Goal: Task Accomplishment & Management: Use online tool/utility

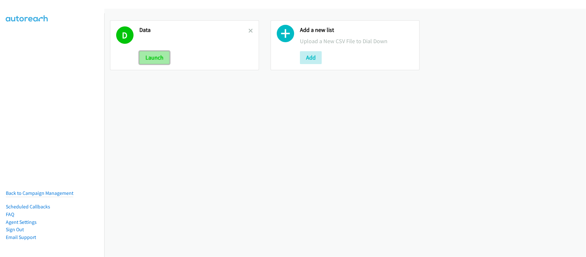
click at [165, 59] on button "Launch" at bounding box center [154, 57] width 30 height 13
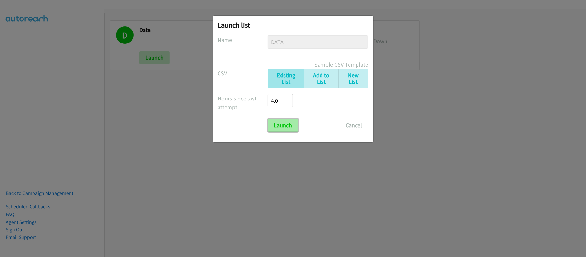
click at [278, 121] on input "Launch" at bounding box center [283, 125] width 30 height 13
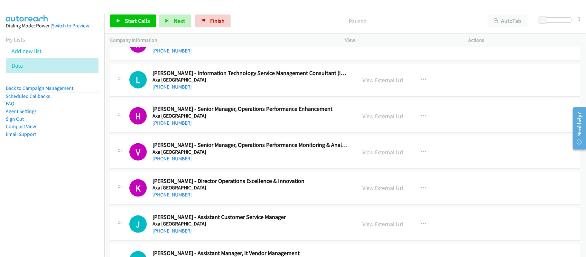
scroll to position [644, 0]
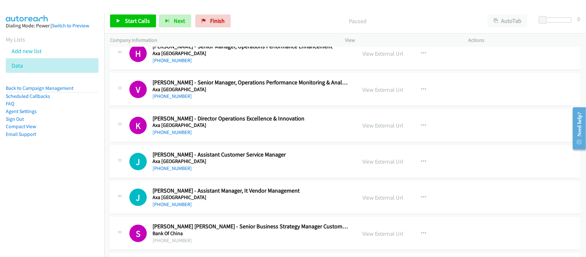
click at [62, 201] on nav "Dialing Mode: Power | Switch to Preview My Lists Add new list Data Back to Camp…" at bounding box center [52, 141] width 105 height 257
click at [76, 161] on aside "Dialing Mode: Power | Switch to Preview My Lists Add new list Data Back to Camp…" at bounding box center [52, 90] width 104 height 154
click at [81, 187] on nav "Dialing Mode: Power | Switch to Preview My Lists Add new list Data Back to Camp…" at bounding box center [52, 141] width 105 height 257
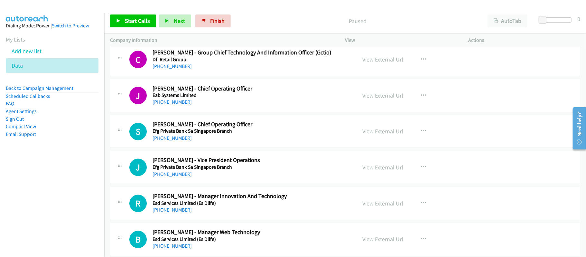
scroll to position [4336, 0]
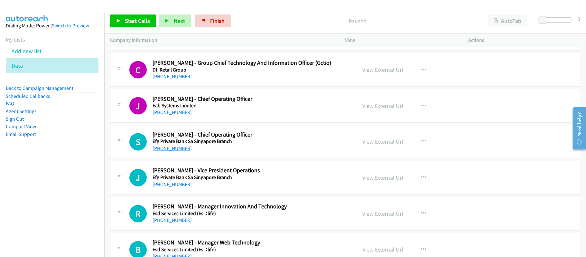
click at [173, 152] on link "+852 2298 3311" at bounding box center [172, 149] width 39 height 6
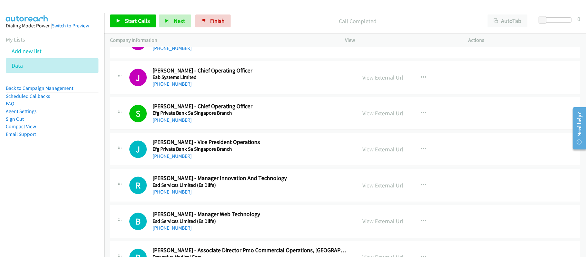
scroll to position [4422, 0]
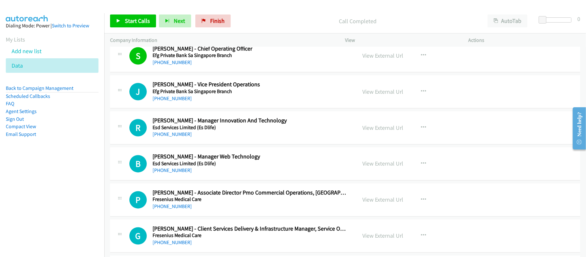
drag, startPoint x: 178, startPoint y: 146, endPoint x: 211, endPoint y: 146, distance: 33.5
click at [174, 137] on link "+852 2128 9888" at bounding box center [172, 134] width 39 height 6
